Goal: Task Accomplishment & Management: Use online tool/utility

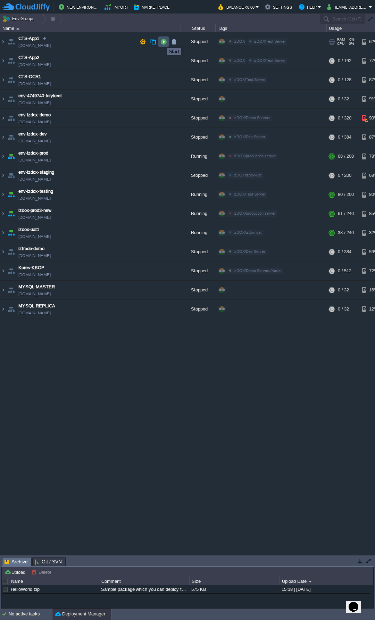
click at [162, 42] on button "button" at bounding box center [163, 42] width 6 height 6
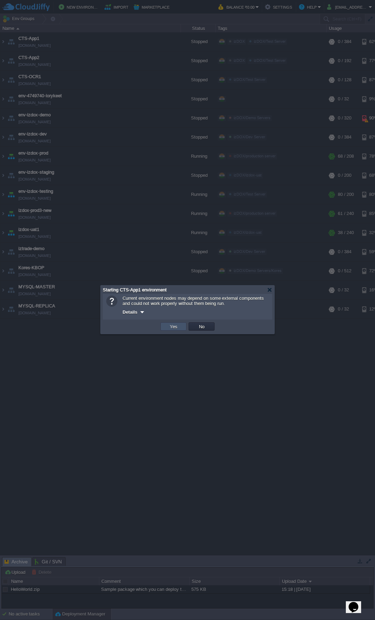
click at [177, 327] on button "Yes" at bounding box center [174, 326] width 12 height 6
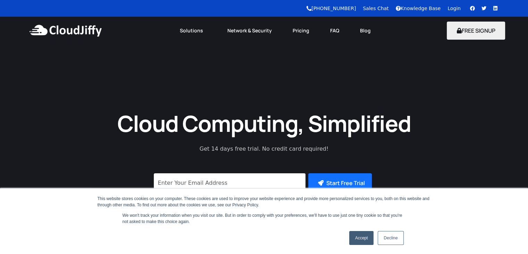
click at [456, 10] on link "Login" at bounding box center [454, 9] width 13 height 6
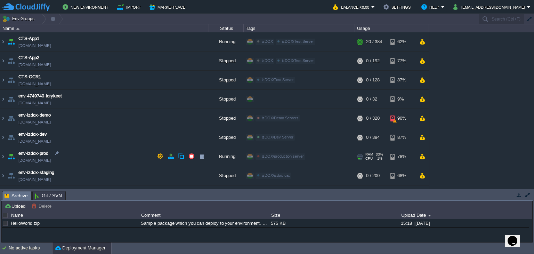
scroll to position [32, 0]
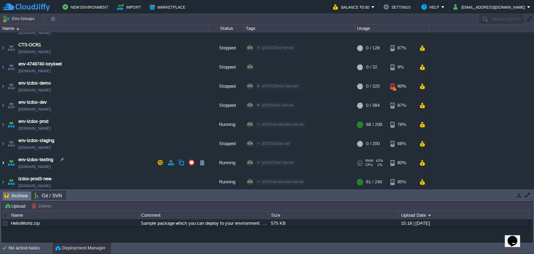
click at [3, 161] on img at bounding box center [3, 162] width 6 height 19
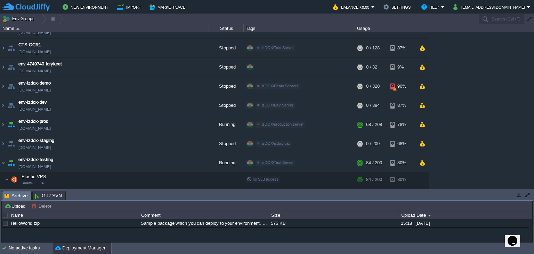
scroll to position [118, 0]
